Goal: Use online tool/utility

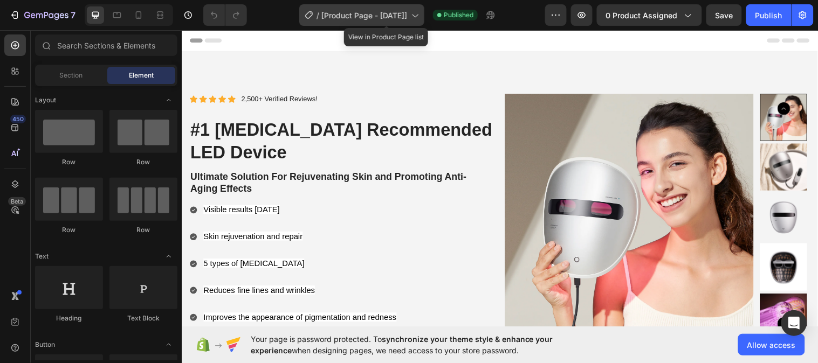
click at [418, 17] on icon at bounding box center [416, 16] width 6 height 3
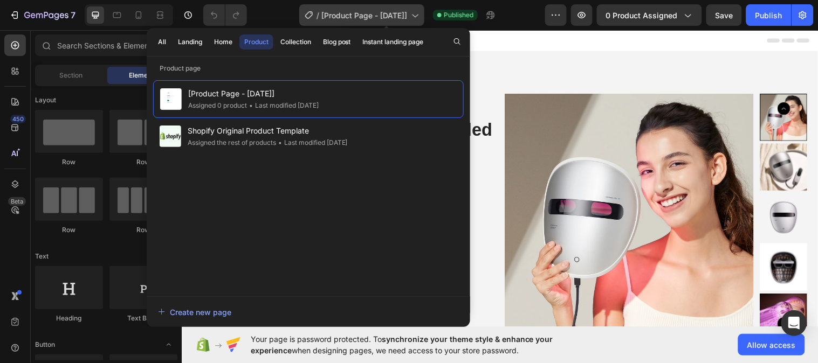
click at [418, 17] on icon at bounding box center [416, 16] width 6 height 3
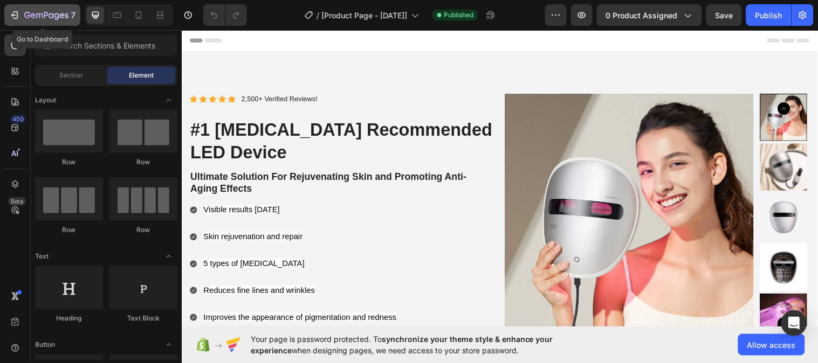
click at [22, 12] on div "7" at bounding box center [42, 15] width 66 height 13
